Goal: Navigation & Orientation: Find specific page/section

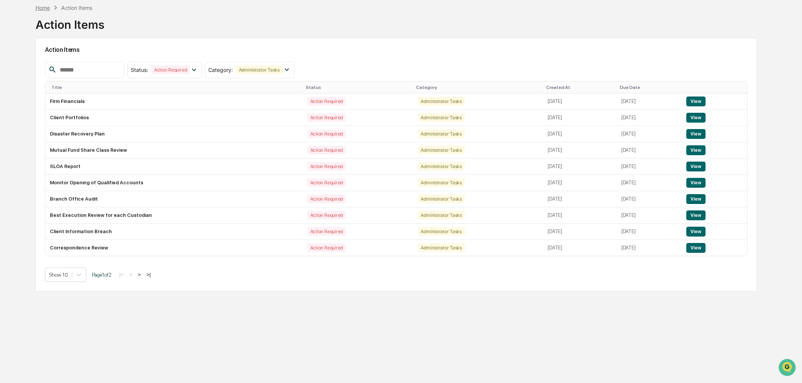
click at [47, 6] on div "Home" at bounding box center [43, 8] width 14 height 6
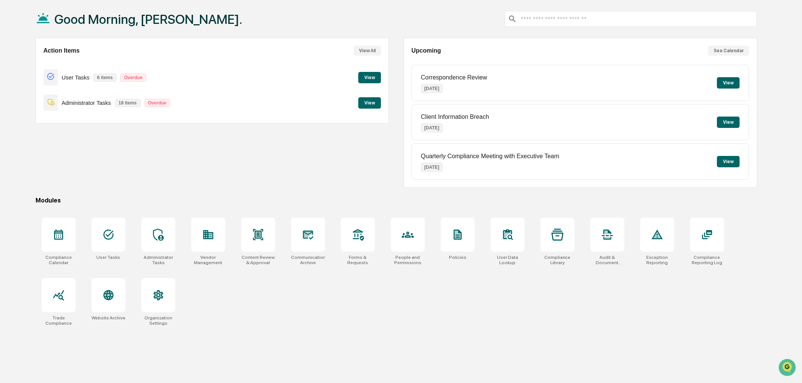
click at [375, 101] on button "View" at bounding box center [369, 102] width 23 height 11
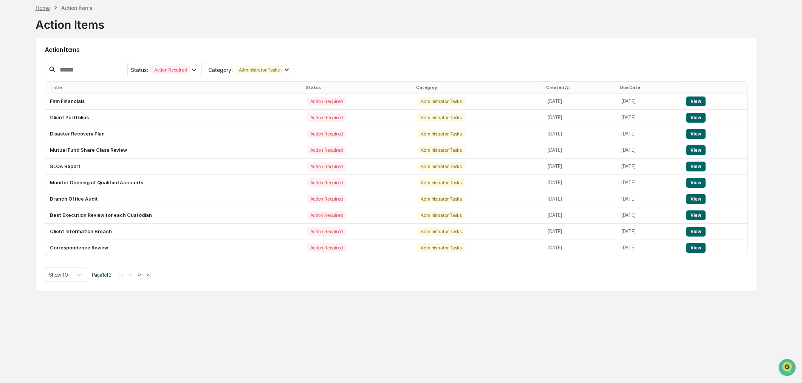
click at [39, 8] on div "Home" at bounding box center [43, 8] width 14 height 6
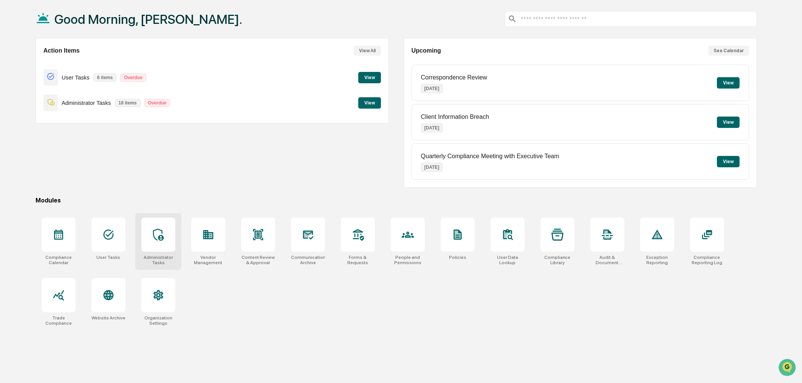
click at [166, 234] on div at bounding box center [158, 234] width 34 height 34
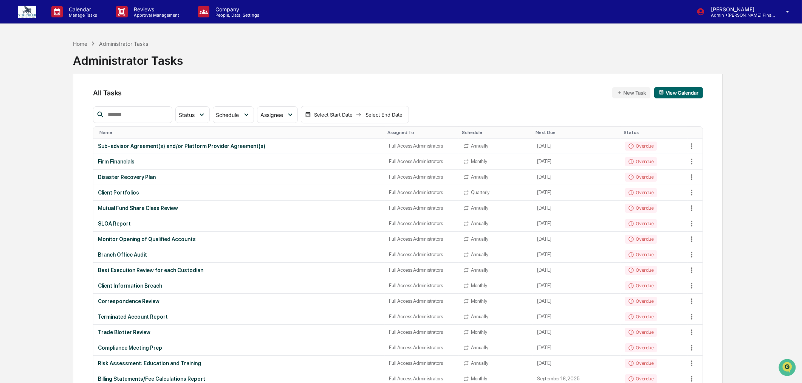
click at [78, 39] on div "Home Administrator Tasks" at bounding box center [110, 43] width 75 height 8
click at [87, 42] on div "Home" at bounding box center [80, 43] width 14 height 6
